Goal: Communication & Community: Answer question/provide support

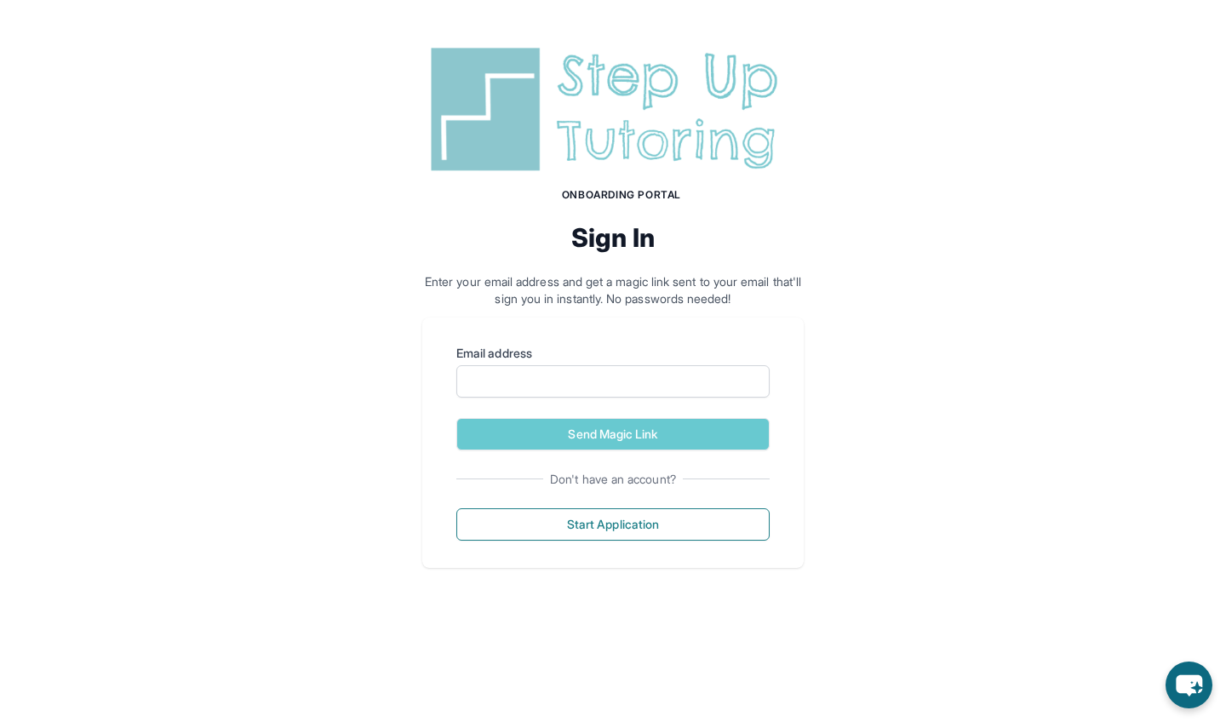
click at [760, 477] on div "Don't have an account?" at bounding box center [612, 479] width 313 height 17
click at [683, 402] on form "Email address Send Magic Link" at bounding box center [612, 398] width 313 height 106
click at [668, 383] on input "Email address" at bounding box center [612, 381] width 313 height 32
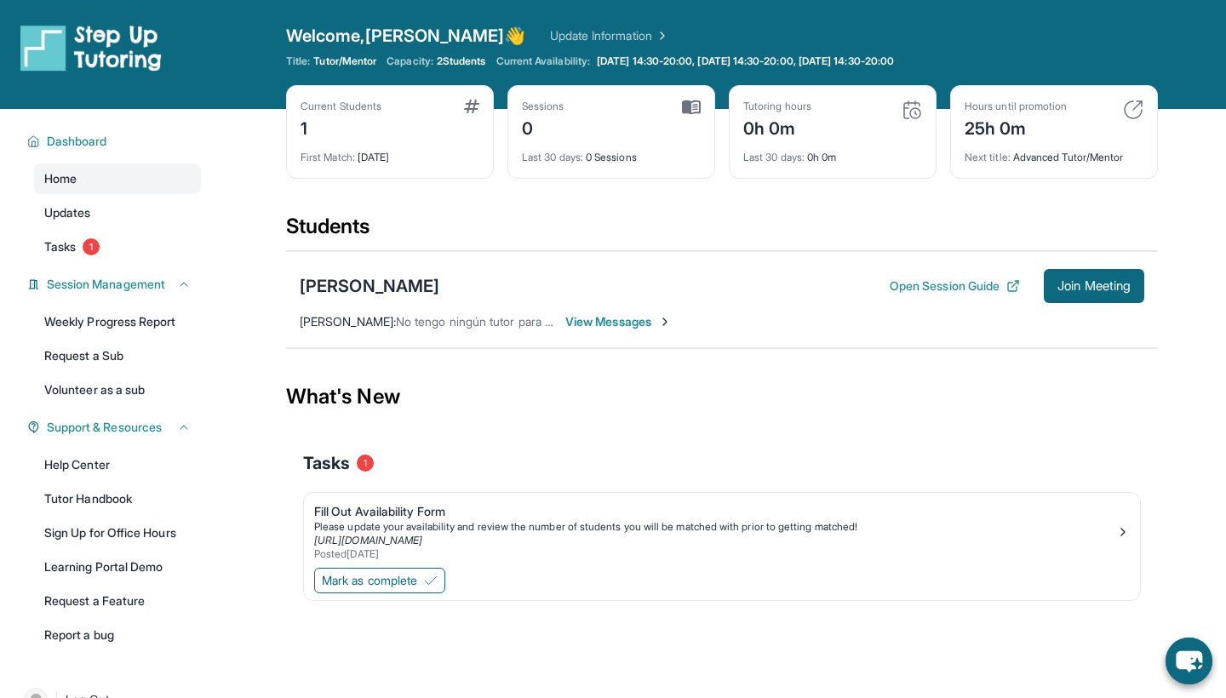
click at [593, 319] on span "View Messages" at bounding box center [618, 321] width 106 height 17
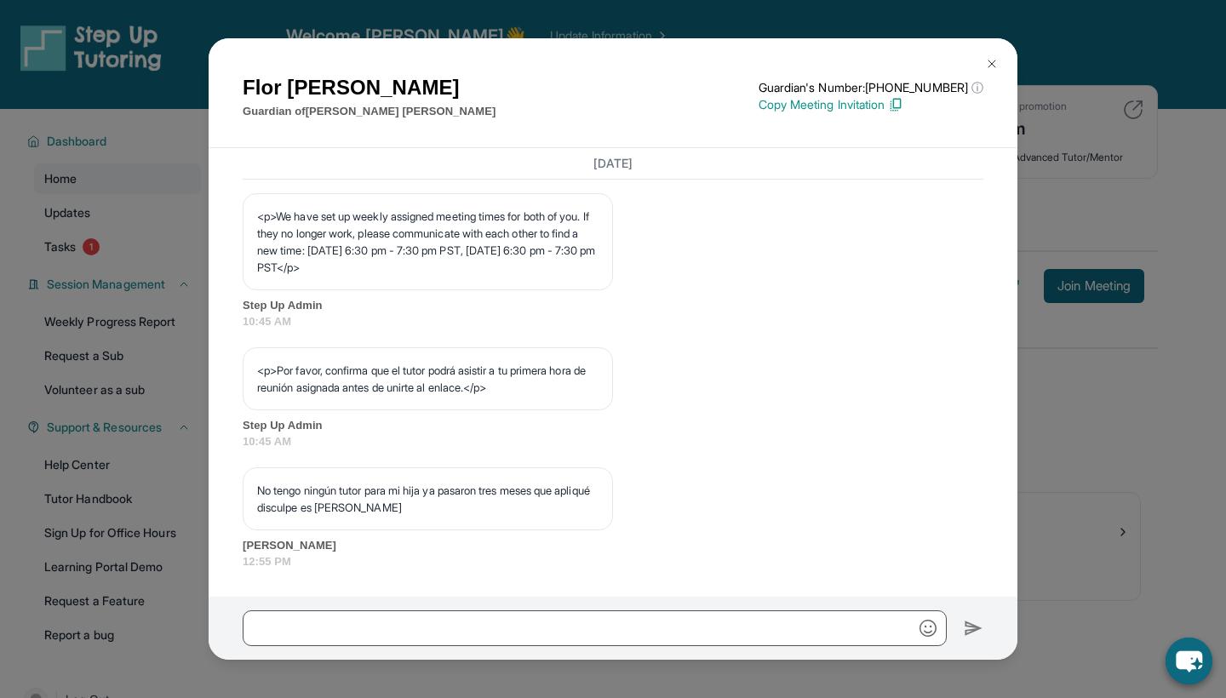
scroll to position [985, 0]
click at [994, 66] on img at bounding box center [992, 64] width 14 height 14
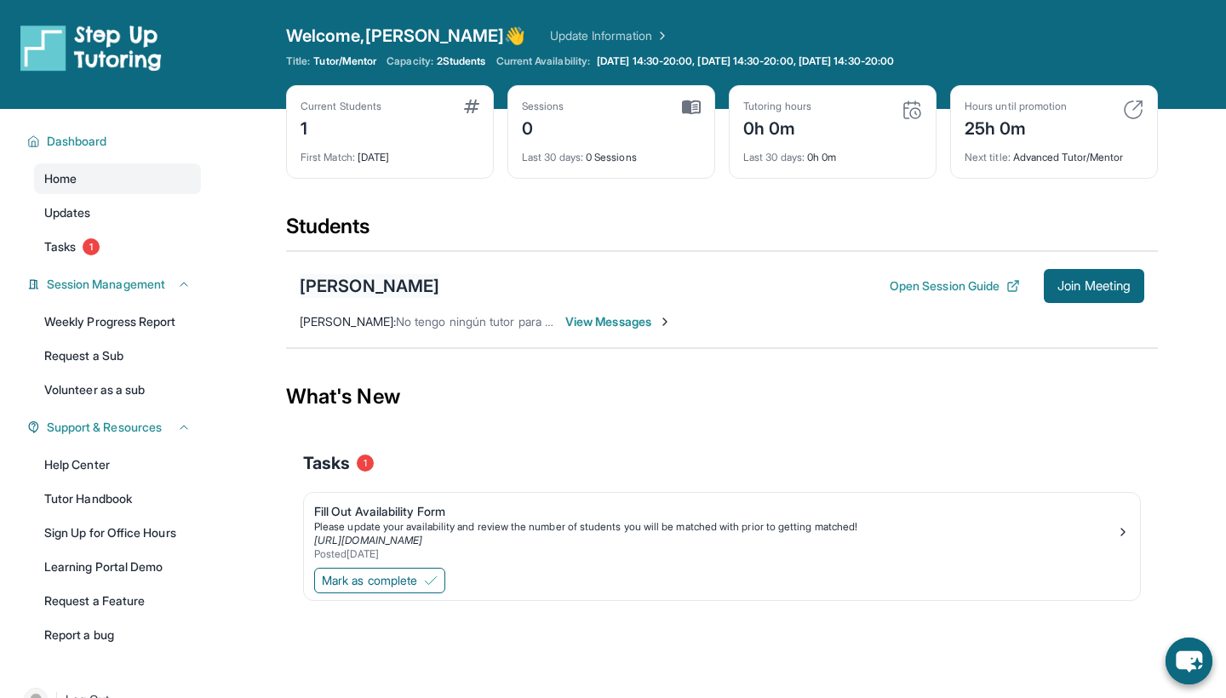
click at [376, 285] on div "[PERSON_NAME]" at bounding box center [370, 286] width 140 height 24
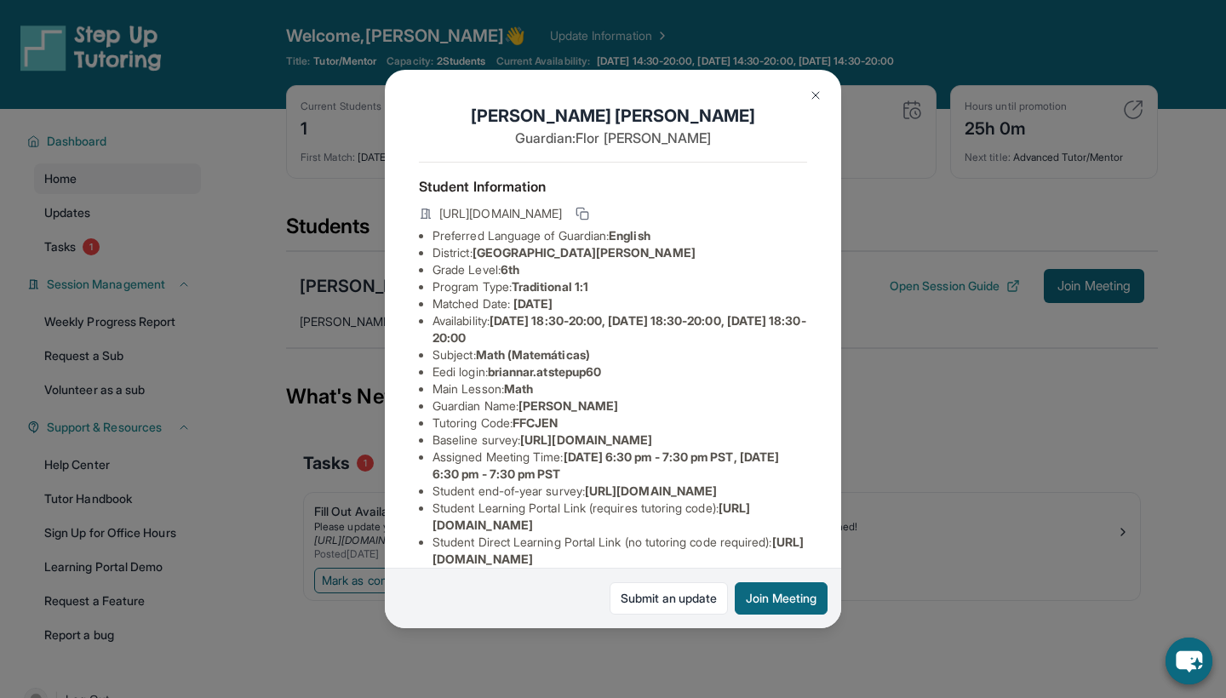
scroll to position [3, 3]
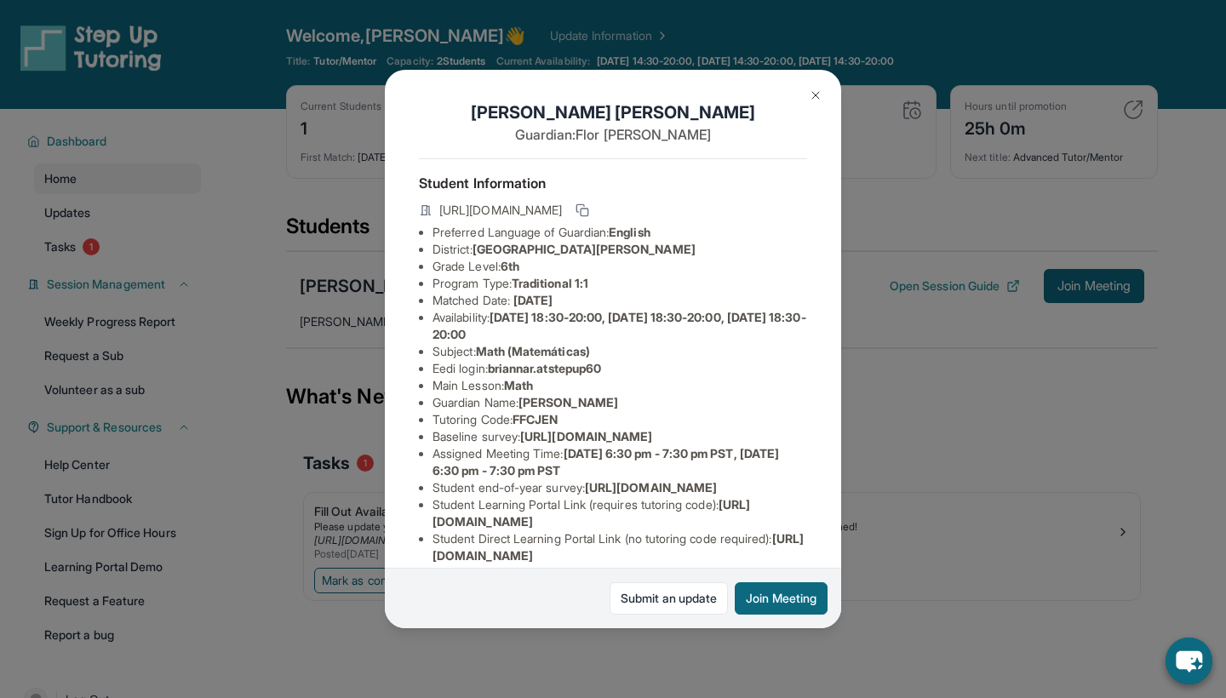
click at [813, 99] on img at bounding box center [816, 96] width 14 height 14
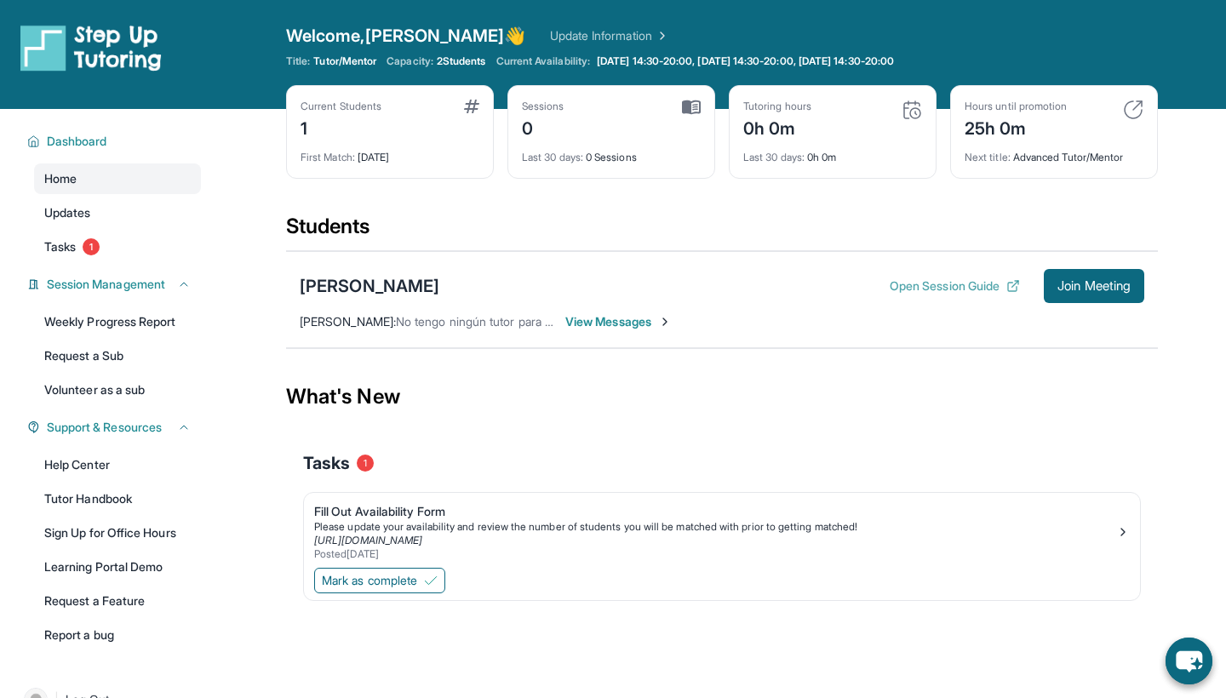
click at [908, 279] on button "Open Session Guide" at bounding box center [955, 286] width 130 height 17
click at [495, 3] on div "Open sidebar Welcome, [PERSON_NAME] 👋 Update Information Title: Tutor/Mentor Ca…" at bounding box center [613, 54] width 1226 height 109
click at [606, 315] on span "View Messages" at bounding box center [618, 321] width 106 height 17
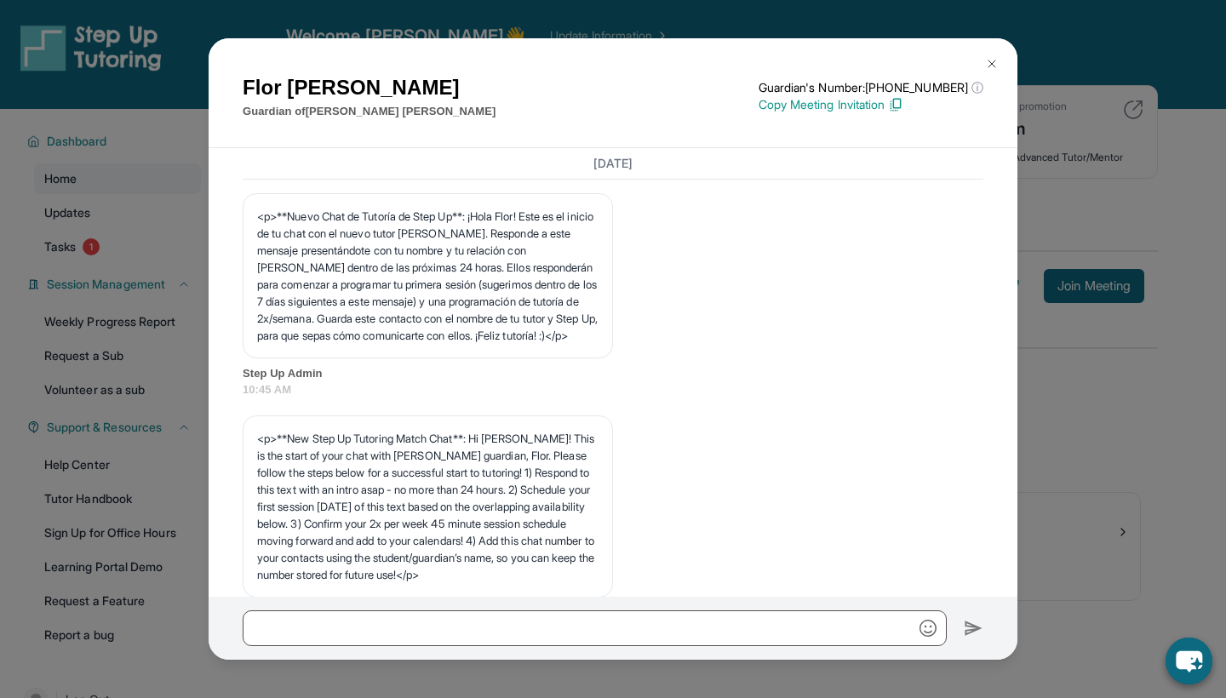
scroll to position [1154, 0]
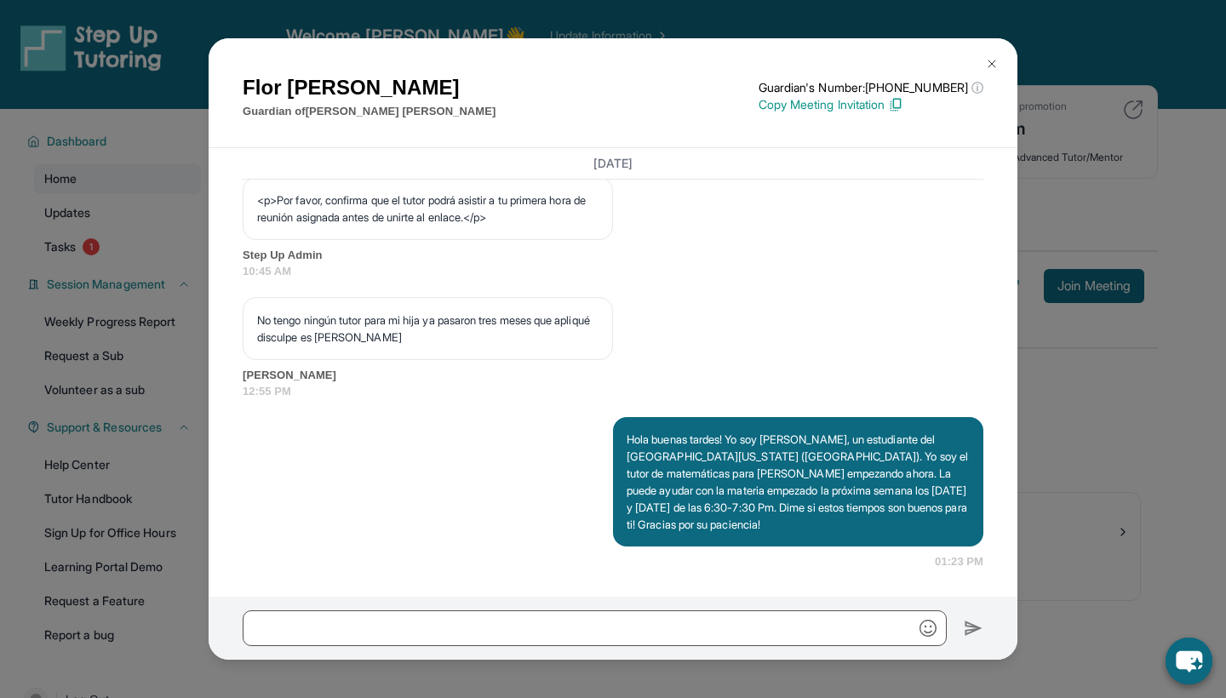
click at [996, 63] on img at bounding box center [992, 64] width 14 height 14
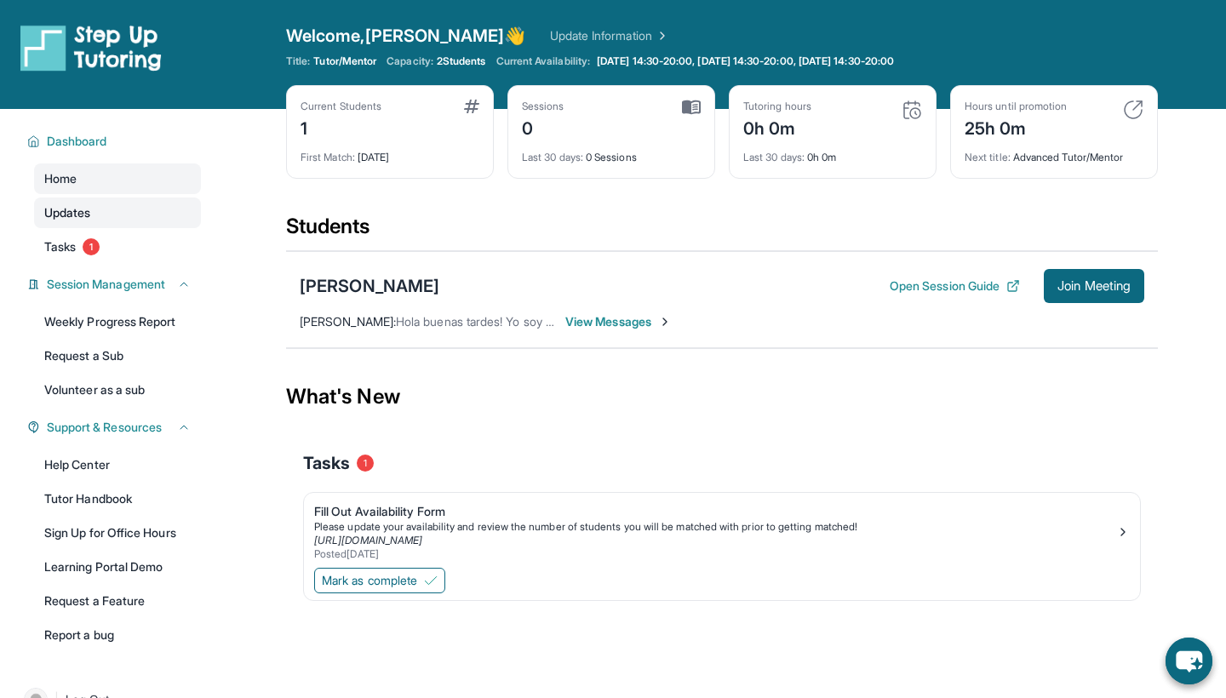
click at [101, 219] on link "Updates" at bounding box center [117, 213] width 167 height 31
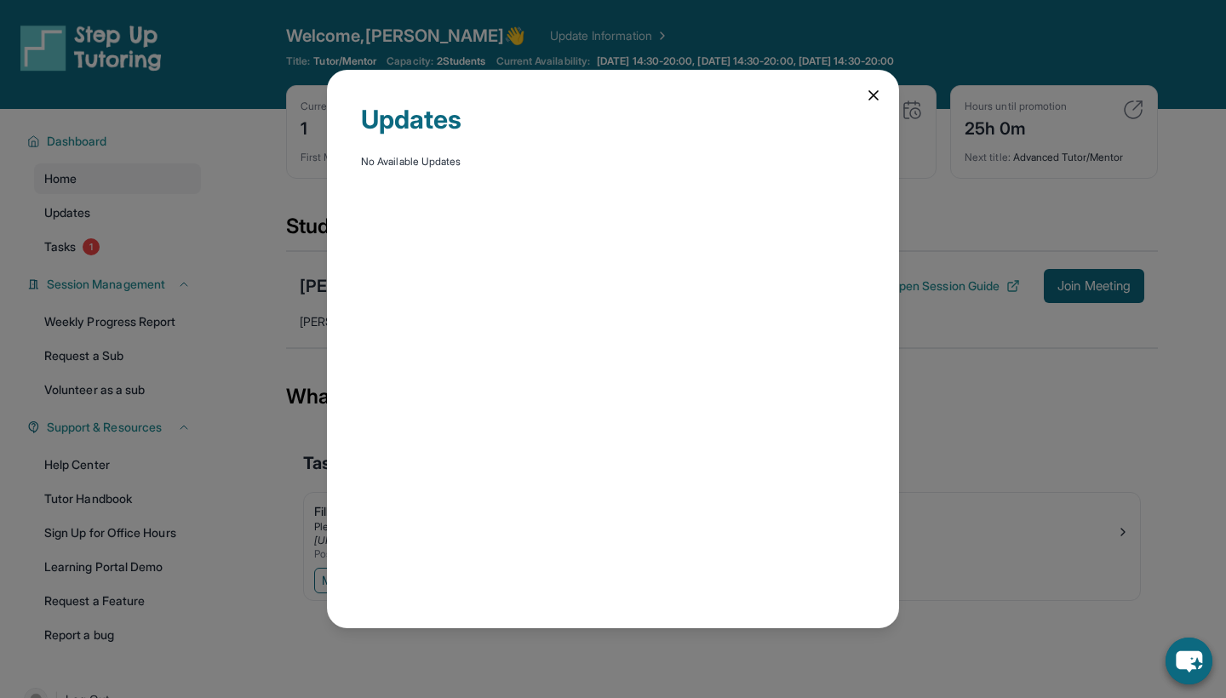
click at [80, 240] on div "Updates No Available Updates" at bounding box center [613, 349] width 1226 height 698
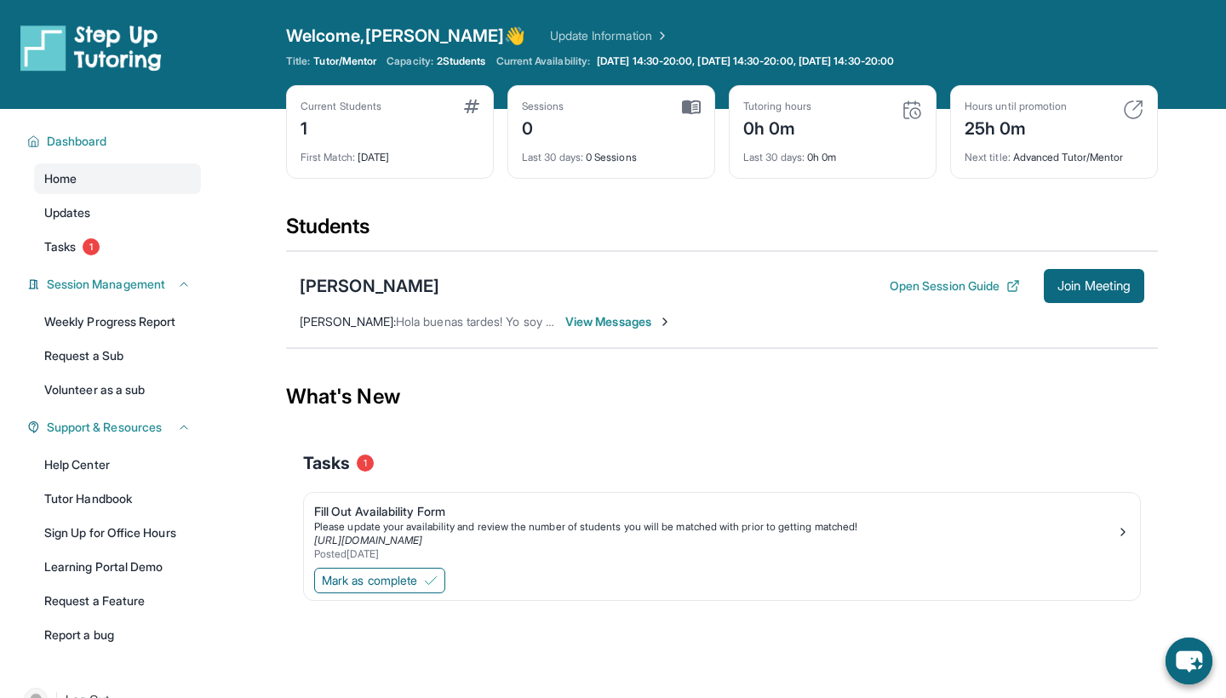
click at [367, 106] on div "Current Students" at bounding box center [341, 107] width 81 height 14
click at [387, 123] on div "Current Students 1" at bounding box center [390, 120] width 179 height 41
click at [627, 132] on div "Sessions 0" at bounding box center [611, 120] width 179 height 41
click at [850, 129] on div "Tutoring hours 0h 0m" at bounding box center [832, 120] width 179 height 41
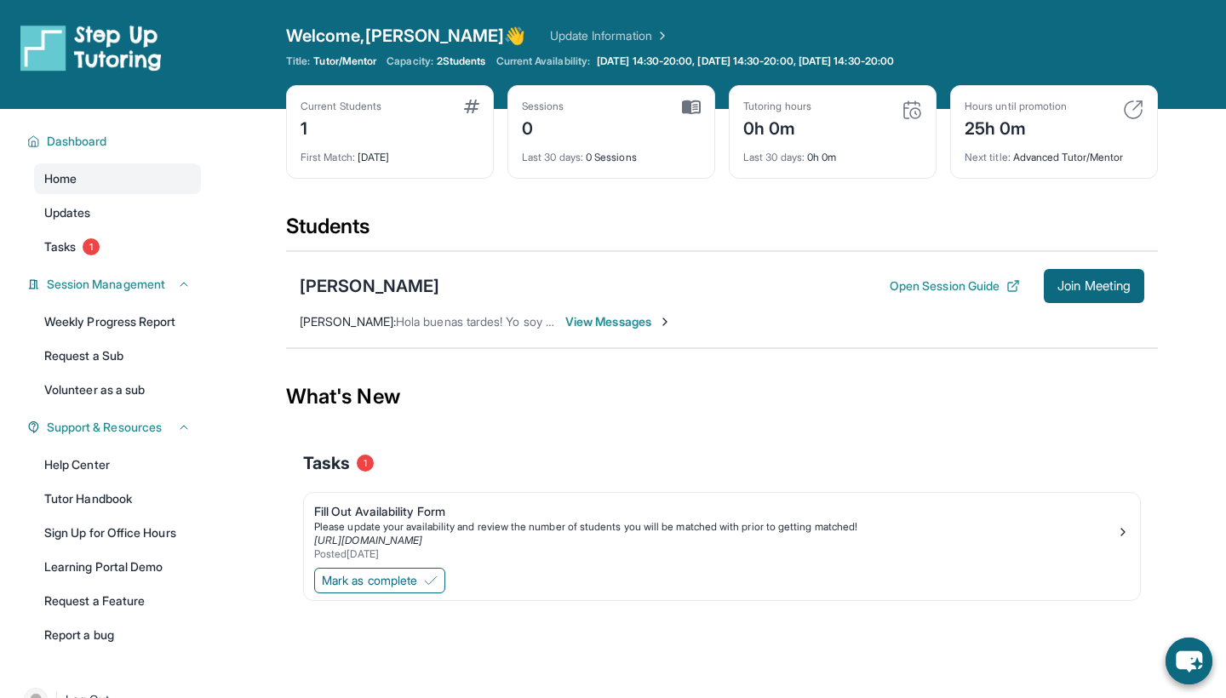
click at [336, 234] on div "Students" at bounding box center [722, 231] width 872 height 37
click at [366, 308] on div "[PERSON_NAME] Open Session Guide Join Meeting [PERSON_NAME] : Hola buenas tarde…" at bounding box center [722, 299] width 872 height 97
click at [375, 288] on div "[PERSON_NAME]" at bounding box center [370, 286] width 140 height 24
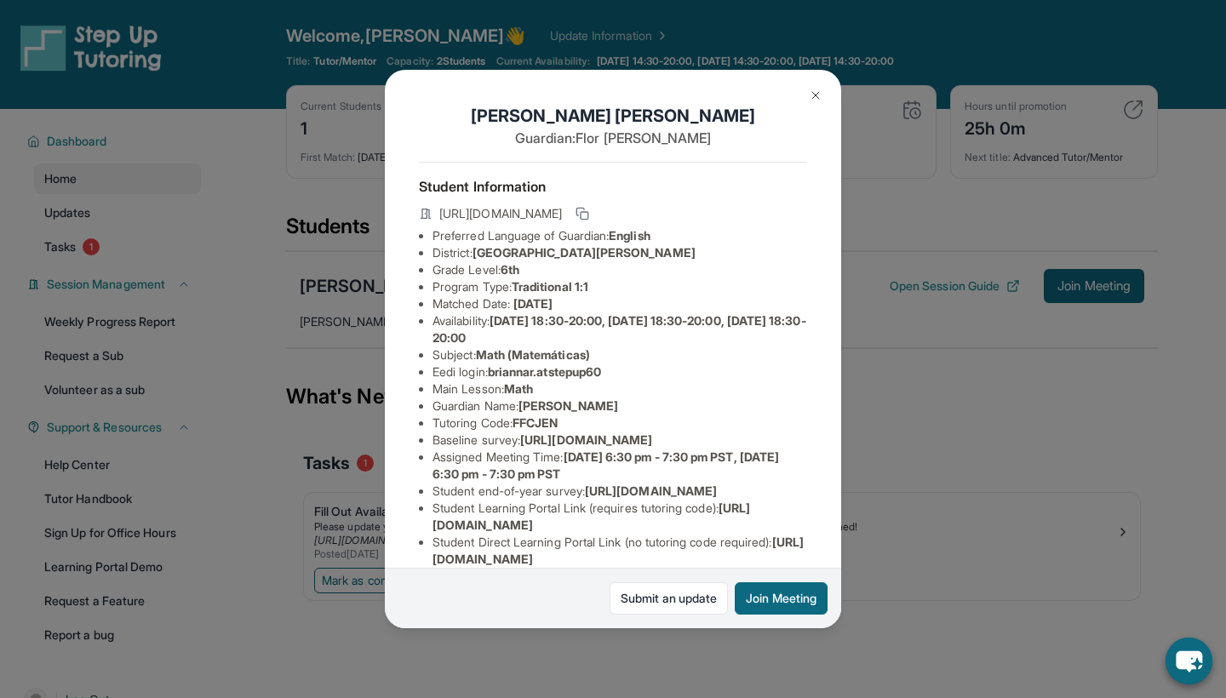
click at [633, 225] on div "[URL][DOMAIN_NAME]" at bounding box center [613, 215] width 388 height 24
click at [562, 209] on span "[URL][DOMAIN_NAME]" at bounding box center [500, 213] width 123 height 17
click at [588, 212] on rect at bounding box center [585, 216] width 8 height 8
click at [822, 91] on button at bounding box center [816, 95] width 34 height 34
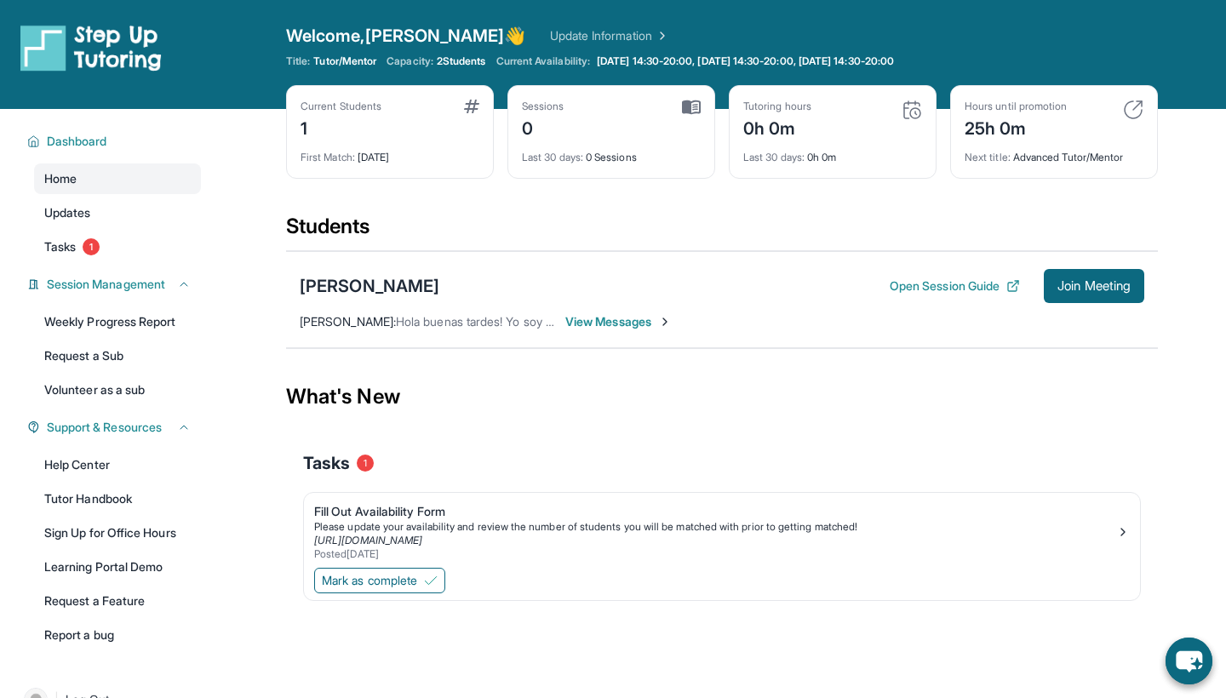
click at [415, 313] on div "[PERSON_NAME] : Hola buenas tardes! Yo soy [PERSON_NAME], un estudiante del [GE…" at bounding box center [427, 321] width 255 height 17
click at [927, 286] on button "Open Session Guide" at bounding box center [955, 286] width 130 height 17
